Goal: Task Accomplishment & Management: Manage account settings

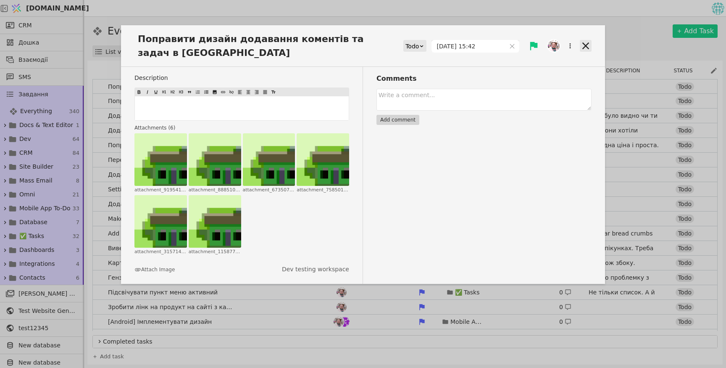
click at [327, 42] on icon at bounding box center [586, 46] width 12 height 12
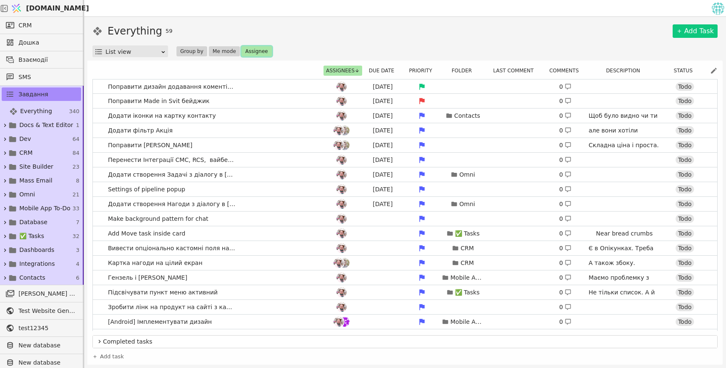
click at [257, 51] on button "Assignee" at bounding box center [257, 51] width 30 height 10
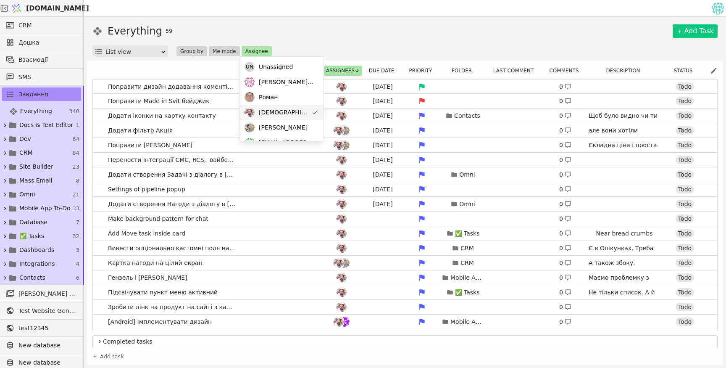
click at [269, 108] on span "[DEMOGRAPHIC_DATA]" at bounding box center [284, 112] width 50 height 9
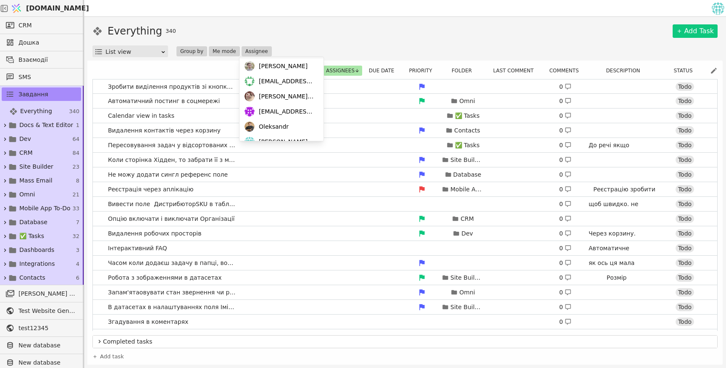
scroll to position [72, 0]
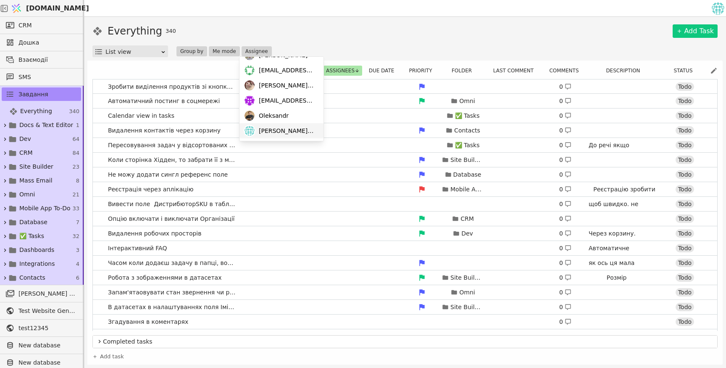
click at [281, 134] on span "[PERSON_NAME][EMAIL_ADDRESS][DOMAIN_NAME]" at bounding box center [287, 130] width 56 height 9
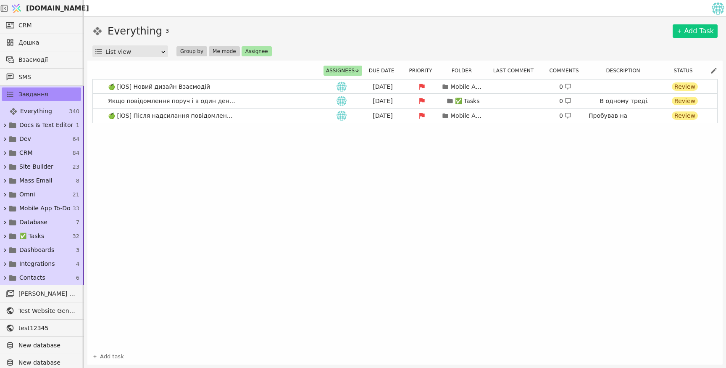
click at [327, 166] on div "🍏 [iOS] Новий дизайн Взаємодій [DATE] Mobile App To-Do 0 Review Якщо повідомлен…" at bounding box center [404, 213] width 625 height 269
click at [268, 83] on link "🍏 [iOS] Новий дизайн Взаємодій [DATE] Mobile App To-Do 0 Review" at bounding box center [405, 86] width 624 height 14
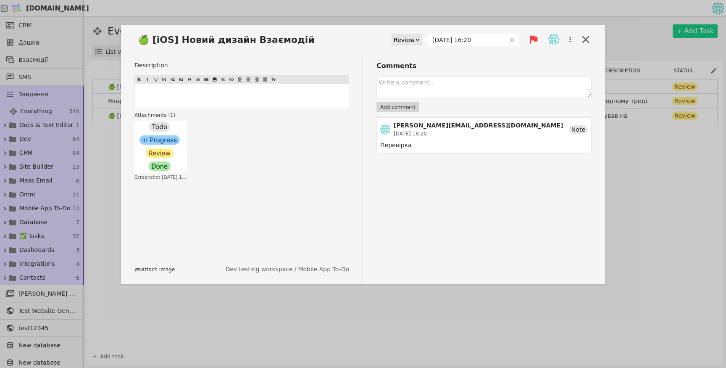
click at [149, 266] on button "Attach Image" at bounding box center [154, 270] width 40 height 8
click at [327, 308] on div "🍏 [iOS] Новий дизайн Взаємодій Review [DATE] 16:20 Description ﻿ Attachments ( …" at bounding box center [363, 184] width 726 height 368
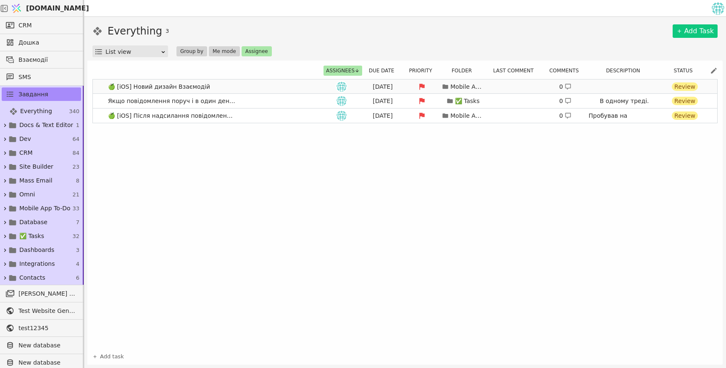
click at [305, 87] on link "🍏 [iOS] Новий дизайн Взаємодій [DATE] Mobile App To-Do 0 Review" at bounding box center [405, 86] width 624 height 14
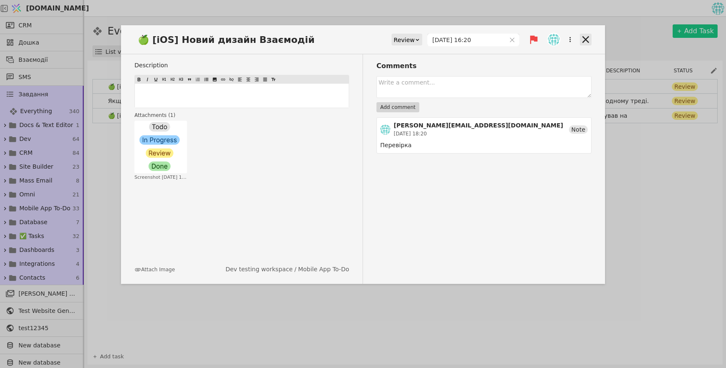
click at [327, 40] on icon at bounding box center [585, 39] width 7 height 7
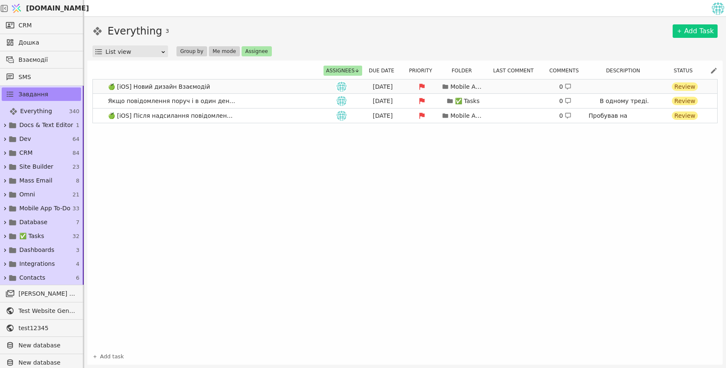
click at [305, 89] on link "🍏 [iOS] Новий дизайн Взаємодій [DATE] Mobile App To-Do 0 Review" at bounding box center [405, 86] width 624 height 14
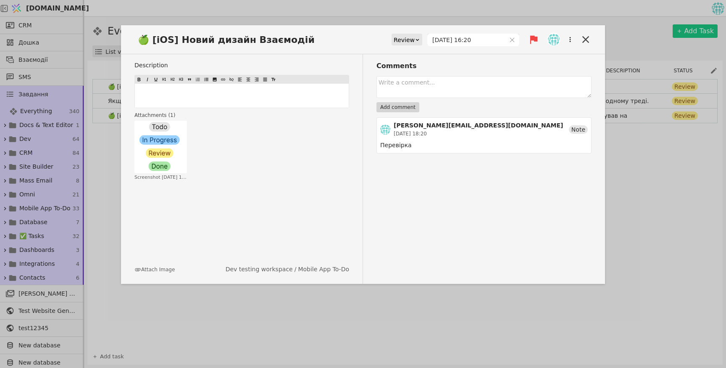
click at [327, 39] on div "Review" at bounding box center [404, 40] width 21 height 12
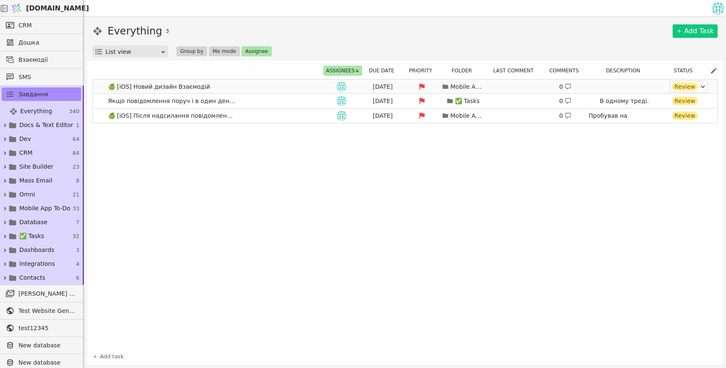
click at [327, 88] on div "Review" at bounding box center [685, 86] width 26 height 8
click at [327, 69] on button "Priority" at bounding box center [422, 71] width 33 height 10
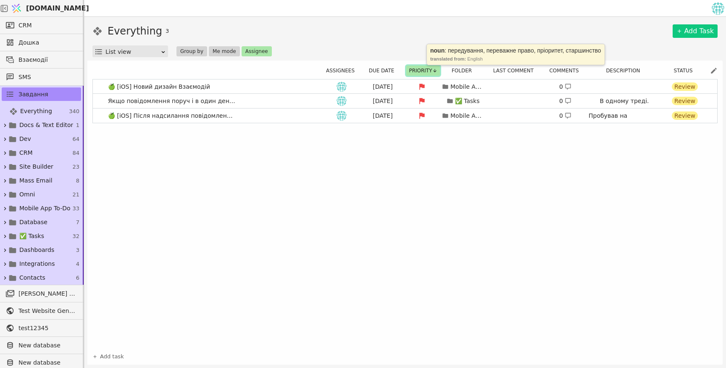
click at [327, 69] on button "Priority" at bounding box center [422, 71] width 33 height 10
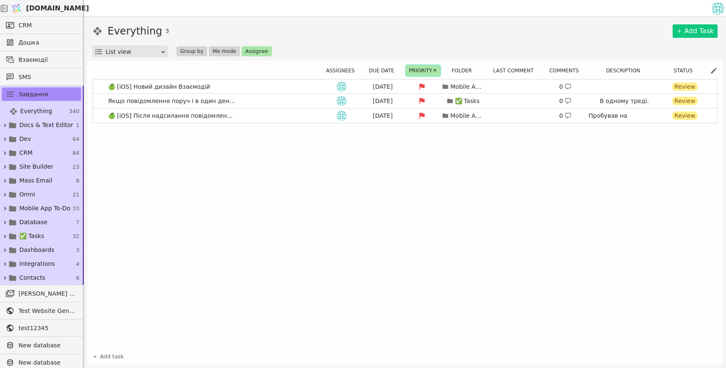
click at [327, 69] on button "Priority" at bounding box center [422, 71] width 33 height 10
click at [310, 85] on link "🍏 [iOS] Новий дизайн Взаємодій [DATE] Mobile App To-Do 0 Review" at bounding box center [405, 86] width 624 height 14
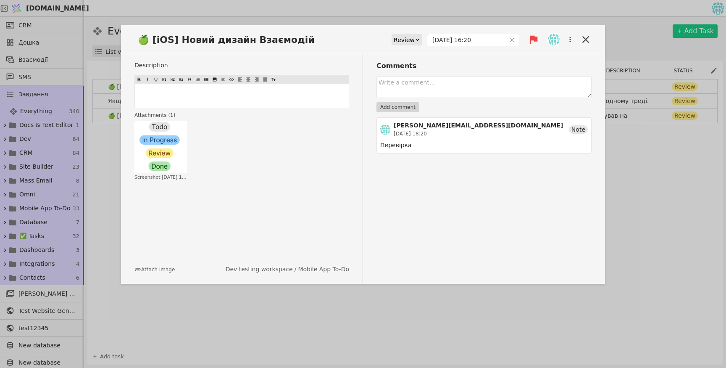
click at [327, 36] on icon at bounding box center [534, 40] width 8 height 8
